Goal: Transaction & Acquisition: Purchase product/service

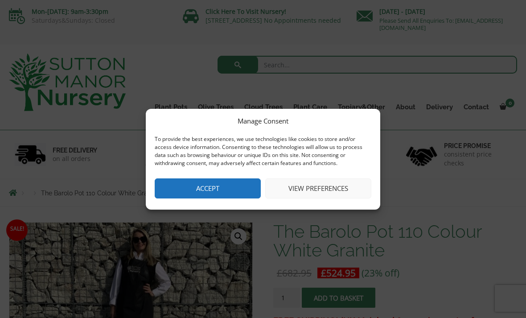
click at [231, 182] on button "Accept" at bounding box center [208, 188] width 106 height 20
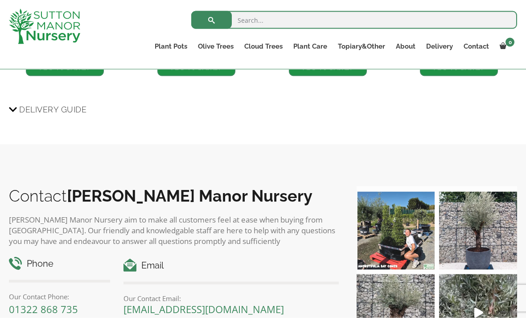
scroll to position [746, 0]
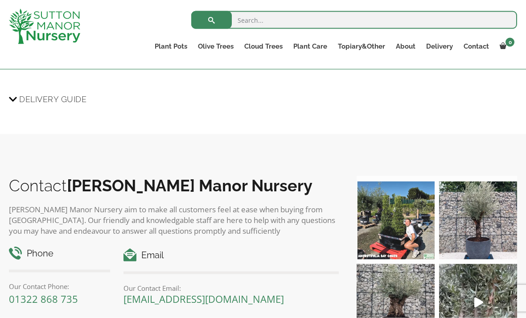
click at [481, 246] on img at bounding box center [478, 220] width 78 height 78
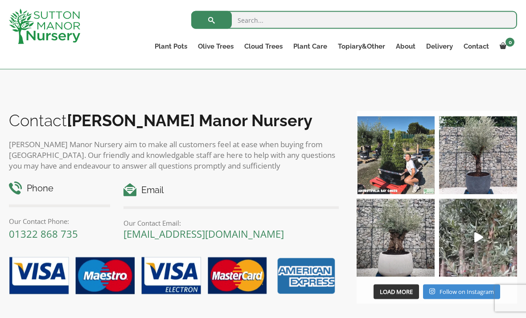
scroll to position [813, 0]
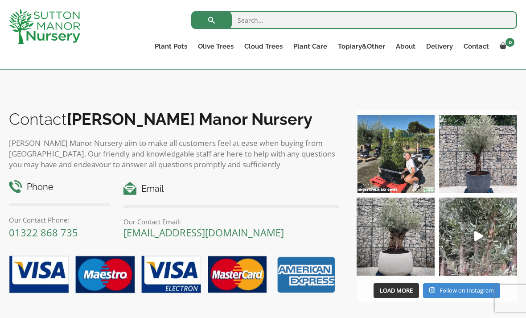
click at [395, 267] on img at bounding box center [395, 236] width 78 height 78
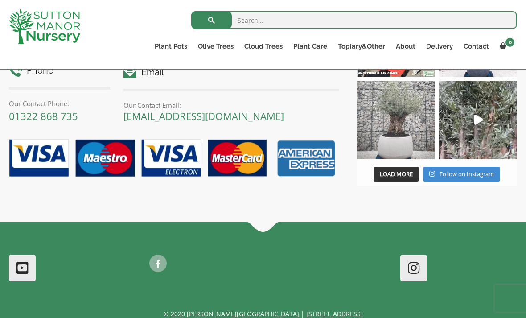
scroll to position [943, 0]
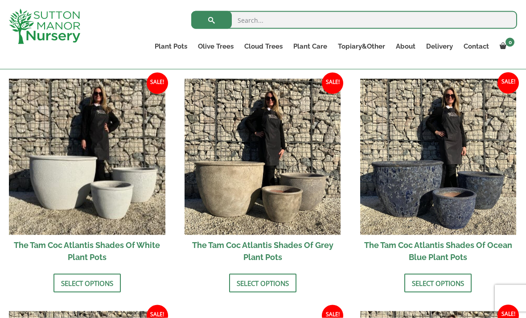
scroll to position [526, 0]
click at [132, 192] on img at bounding box center [87, 156] width 156 height 156
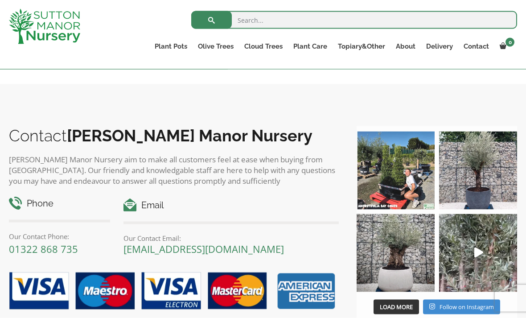
scroll to position [1022, 0]
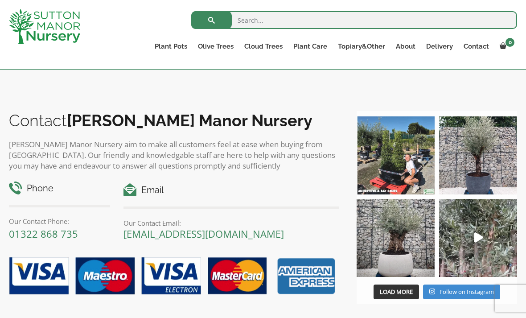
click at [402, 260] on img at bounding box center [395, 238] width 78 height 78
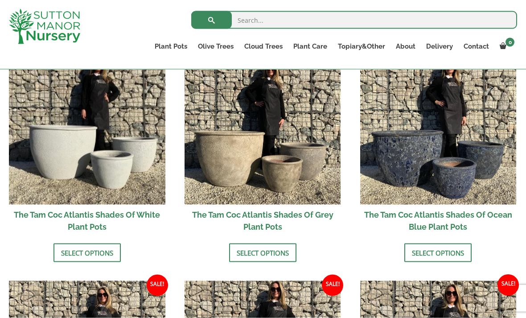
scroll to position [543, 0]
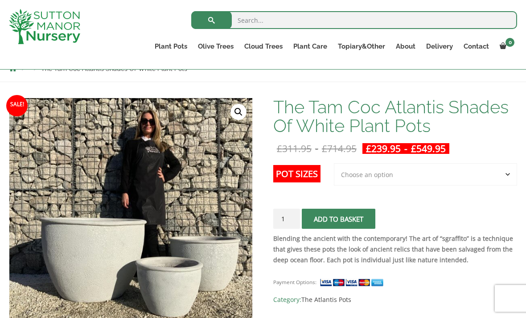
scroll to position [108, 0]
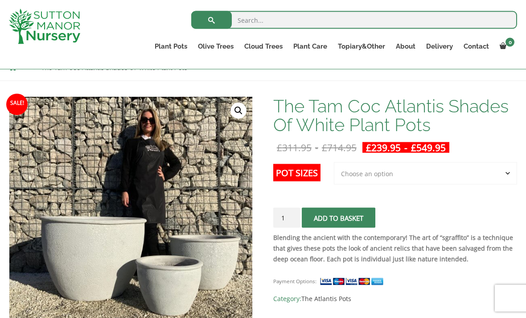
click at [499, 172] on select "Choose an option 3rd to Largest Pot In The Picture 2nd to Largest Pot In The Pi…" at bounding box center [425, 173] width 183 height 22
select select "2nd to Largest Pot In The Picture"
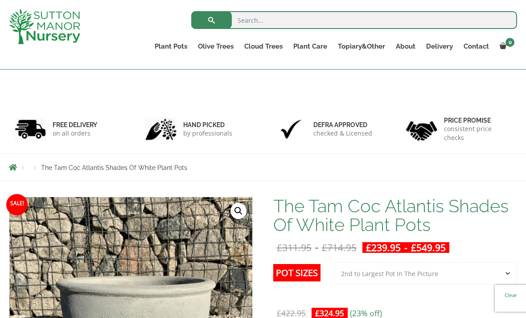
scroll to position [0, 0]
